Goal: Task Accomplishment & Management: Use online tool/utility

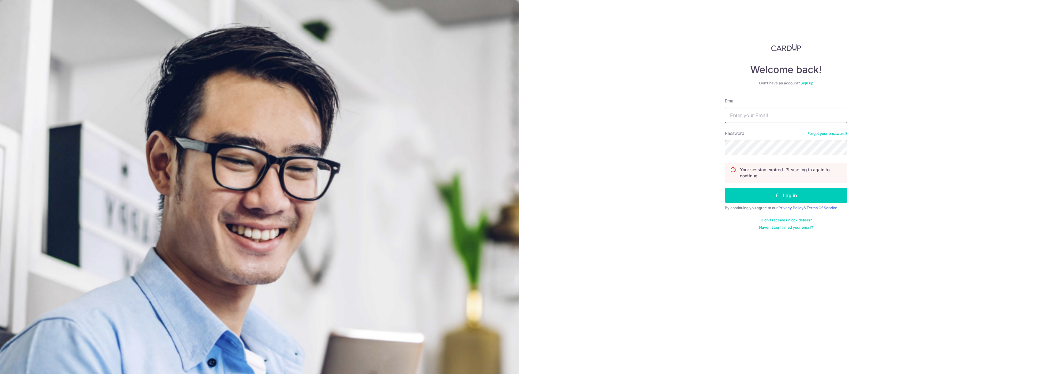
click at [806, 115] on input "Email" at bounding box center [786, 115] width 122 height 15
drag, startPoint x: 803, startPoint y: 113, endPoint x: 799, endPoint y: 123, distance: 10.2
click at [803, 113] on input "Email" at bounding box center [786, 115] width 122 height 15
type input "[EMAIL_ADDRESS][DOMAIN_NAME]"
click at [725, 188] on button "Log in" at bounding box center [786, 195] width 122 height 15
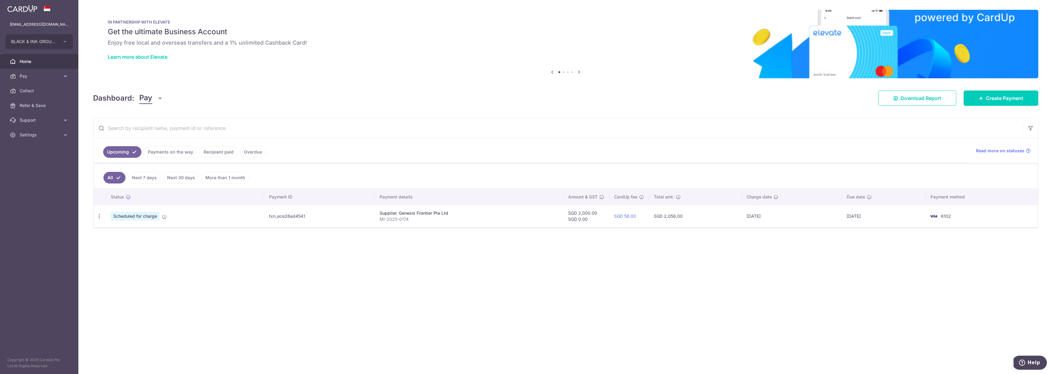
click at [215, 153] on link "Recipient paid" at bounding box center [219, 152] width 38 height 12
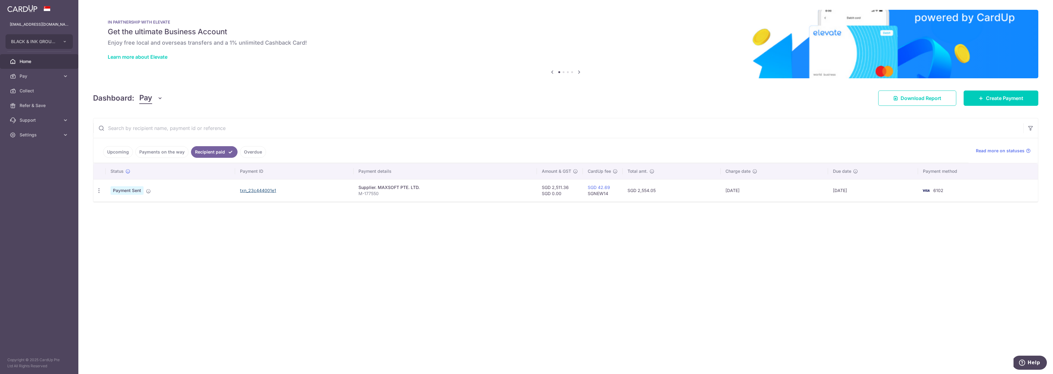
click at [260, 190] on link "txn_23c444001e1" at bounding box center [258, 190] width 36 height 5
click at [98, 194] on div "PDF Receipt" at bounding box center [98, 190] width 11 height 11
click at [101, 192] on icon "button" at bounding box center [99, 191] width 6 height 6
click at [113, 210] on span "PDF Receipt" at bounding box center [132, 208] width 42 height 6
click at [260, 192] on link "txn_23c444001e1" at bounding box center [258, 190] width 36 height 5
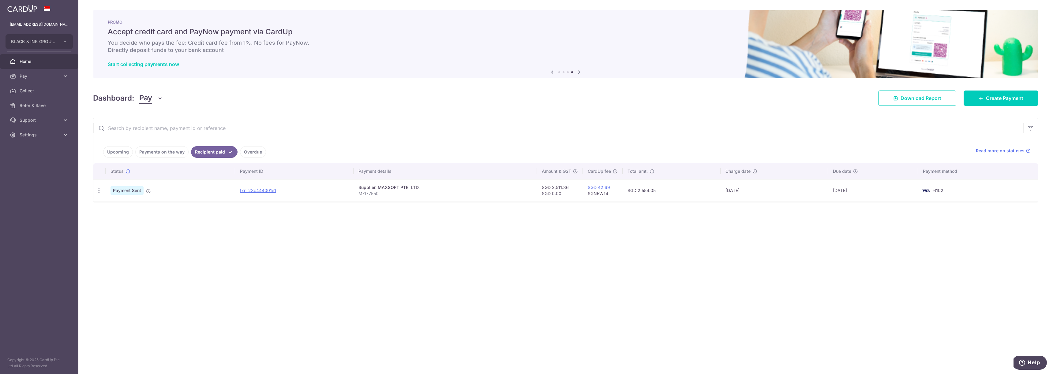
click at [98, 145] on ul "Upcoming Payments on the way Recipient paid Overdue" at bounding box center [530, 150] width 875 height 25
click at [114, 153] on link "Upcoming" at bounding box center [118, 152] width 30 height 12
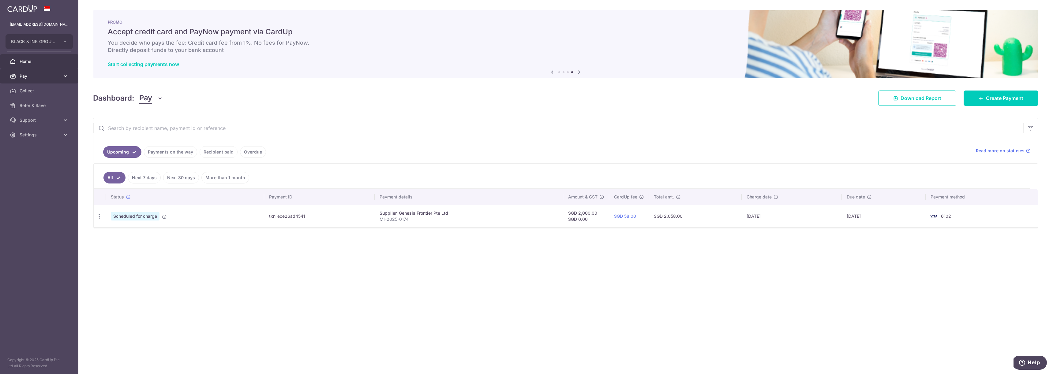
click at [63, 76] on icon at bounding box center [65, 76] width 6 height 6
click at [47, 104] on span "Recipients" at bounding box center [40, 106] width 40 height 6
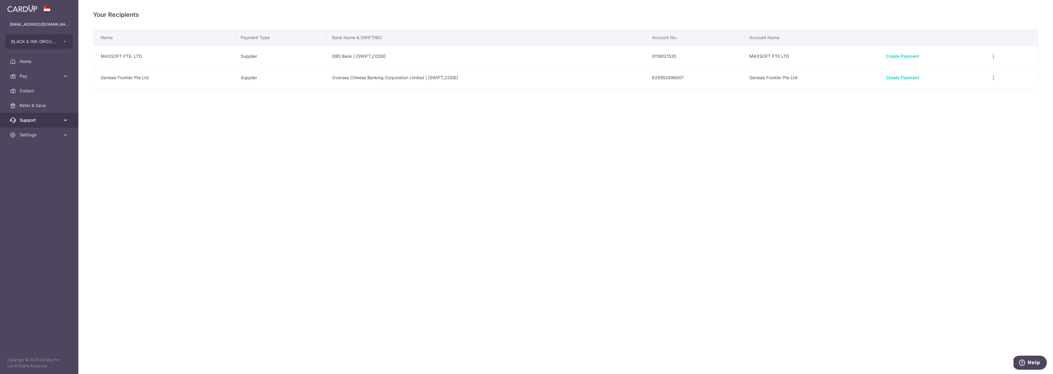
click at [66, 122] on icon at bounding box center [65, 120] width 6 height 6
click at [62, 72] on link "Pay" at bounding box center [39, 76] width 78 height 15
click at [57, 90] on span "Payments" at bounding box center [40, 91] width 40 height 6
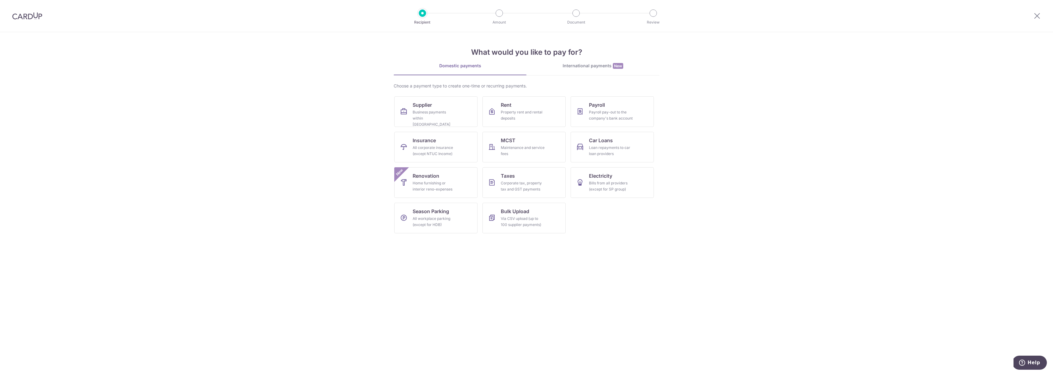
click at [617, 258] on section "What would you like to pay for? Domestic payments International payments New Ch…" at bounding box center [526, 203] width 1053 height 342
